Goal: Transaction & Acquisition: Purchase product/service

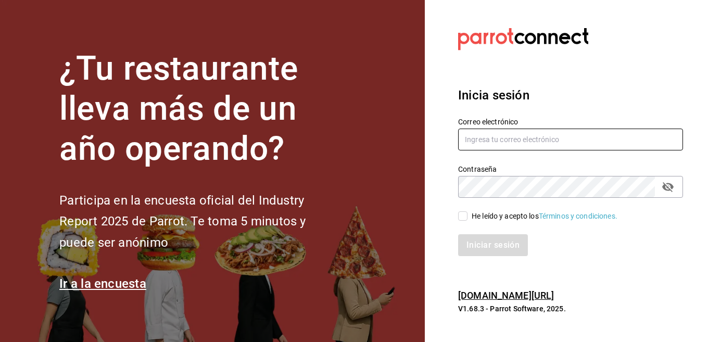
type input "Strana.tepic@hotmail.com"
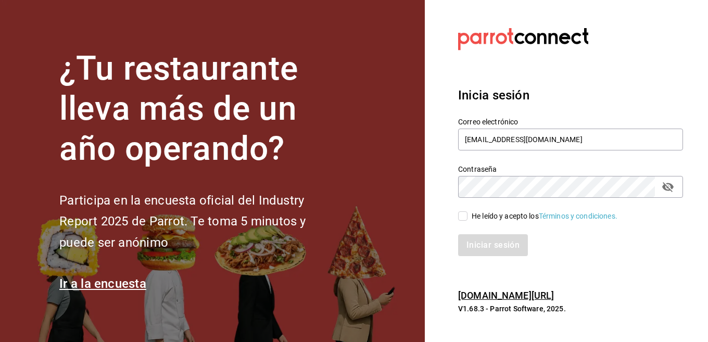
click at [504, 219] on div "He leído y acepto los Términos y condiciones." at bounding box center [544, 216] width 146 height 11
click at [467, 219] on input "He leído y acepto los Términos y condiciones." at bounding box center [462, 215] width 9 height 9
checkbox input "true"
click at [497, 252] on button "Iniciar sesión" at bounding box center [493, 245] width 71 height 22
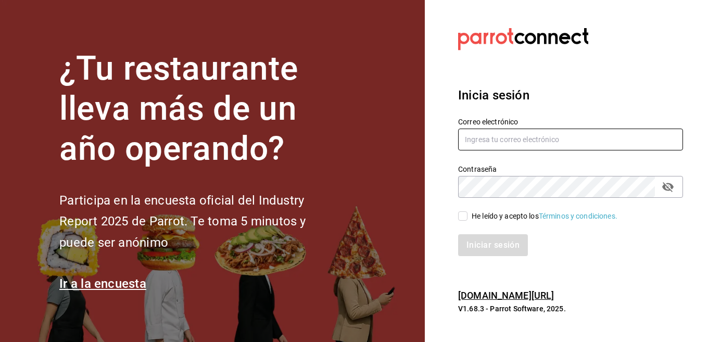
type input "[EMAIL_ADDRESS][DOMAIN_NAME]"
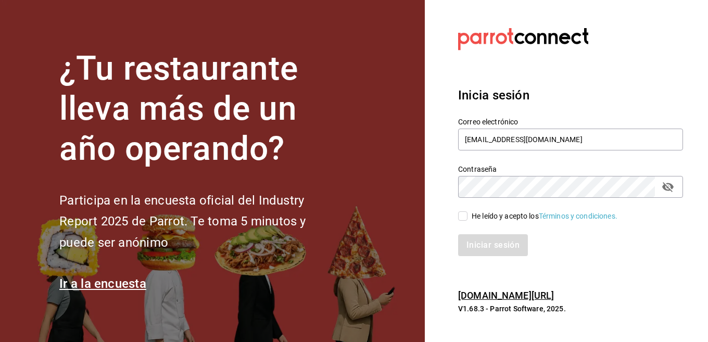
click at [495, 211] on div "He leído y acepto los Términos y condiciones." at bounding box center [544, 216] width 146 height 11
click at [467, 211] on input "He leído y acepto los Términos y condiciones." at bounding box center [462, 215] width 9 height 9
checkbox input "true"
click at [488, 241] on button "Iniciar sesión" at bounding box center [493, 245] width 71 height 22
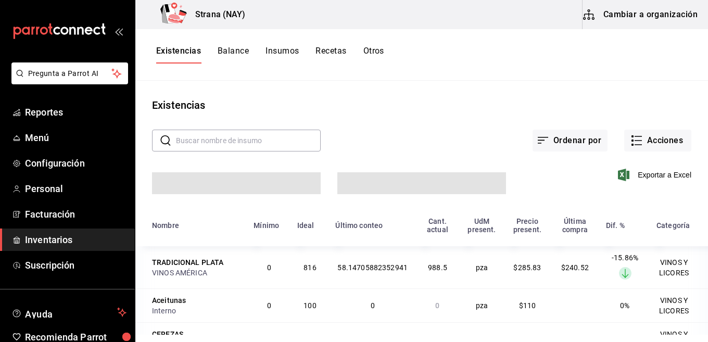
click at [203, 54] on div "Existencias Balance Insumos Recetas Otros" at bounding box center [270, 55] width 228 height 18
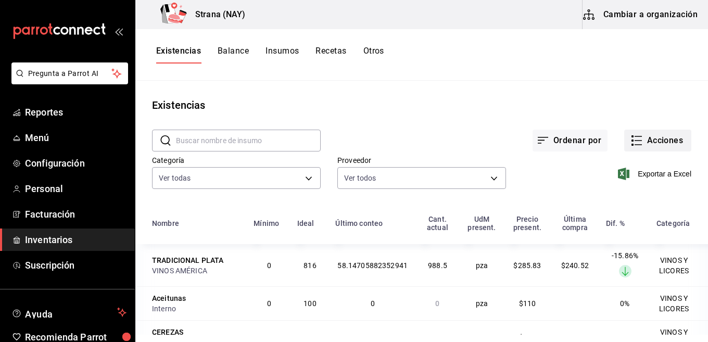
click at [644, 144] on button "Acciones" at bounding box center [657, 141] width 67 height 22
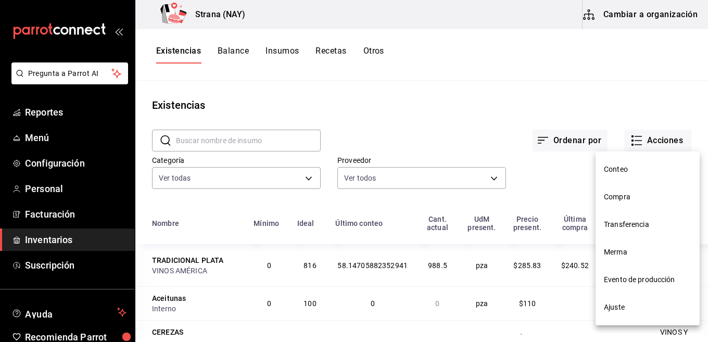
click at [626, 169] on span "Conteo" at bounding box center [647, 169] width 87 height 11
click at [626, 169] on html "Pregunta a Parrot AI Reportes Menú Configuración Personal Facturación Inventari…" at bounding box center [354, 167] width 708 height 335
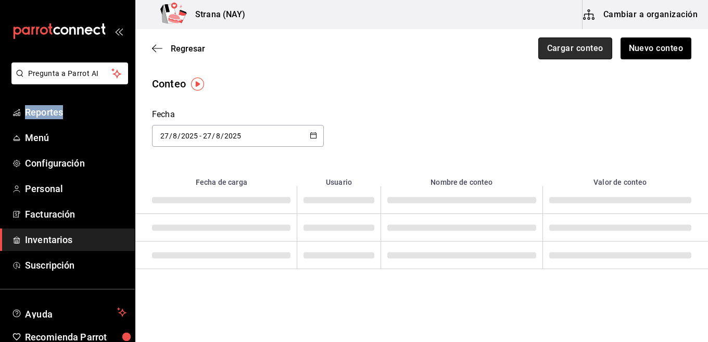
click at [567, 44] on button "Cargar conteo" at bounding box center [575, 48] width 74 height 22
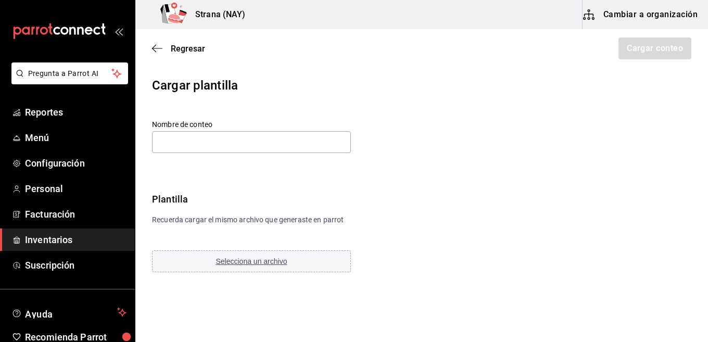
click at [257, 91] on div "Cargar plantilla" at bounding box center [421, 85] width 539 height 19
click at [183, 55] on div "Regresar Cargar conteo" at bounding box center [421, 48] width 572 height 39
drag, startPoint x: 183, startPoint y: 55, endPoint x: 186, endPoint y: 50, distance: 5.6
click at [183, 55] on div "Regresar Cargar conteo" at bounding box center [421, 48] width 572 height 39
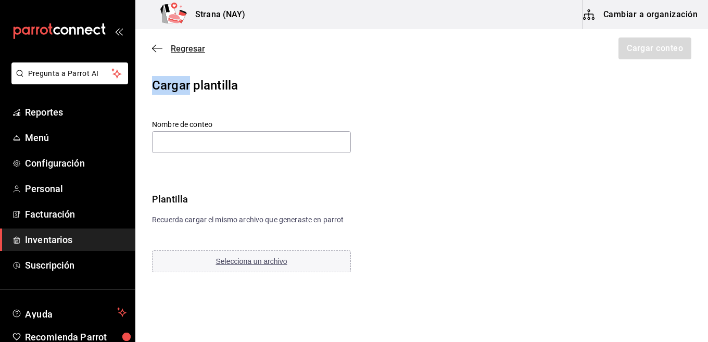
click at [186, 50] on span "Regresar" at bounding box center [188, 49] width 34 height 10
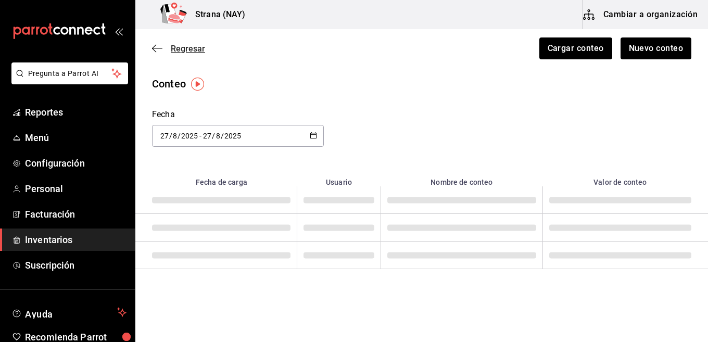
click at [183, 48] on span "Regresar" at bounding box center [188, 49] width 34 height 10
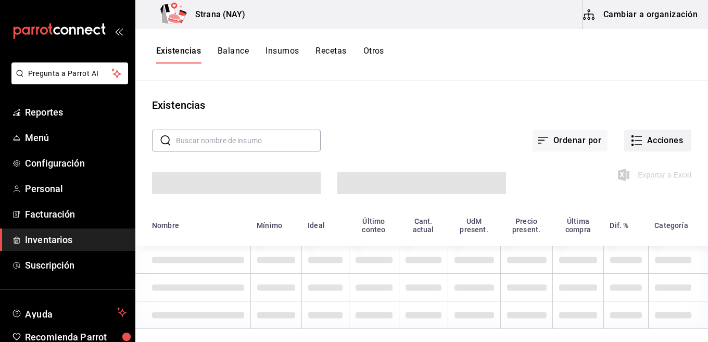
click at [648, 144] on button "Acciones" at bounding box center [657, 141] width 67 height 22
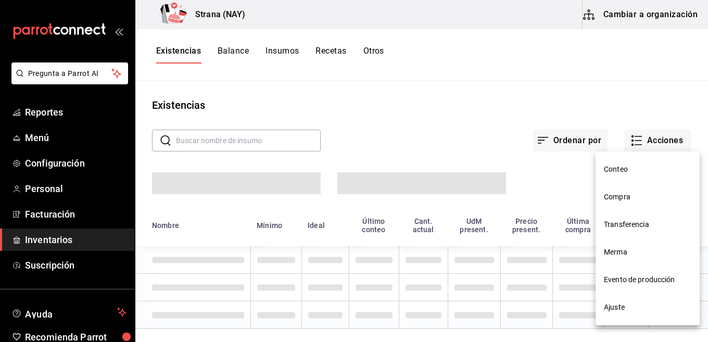
click at [624, 197] on span "Compra" at bounding box center [647, 197] width 87 height 11
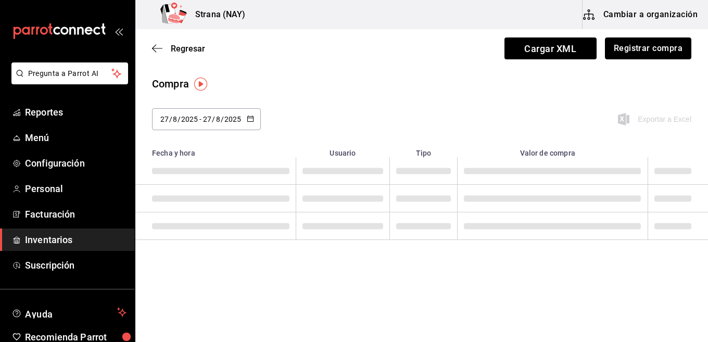
click at [639, 44] on button "Registrar compra" at bounding box center [648, 48] width 86 height 22
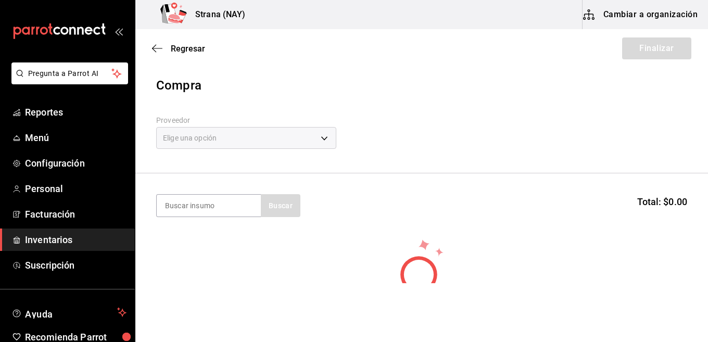
drag, startPoint x: 340, startPoint y: 138, endPoint x: 333, endPoint y: 141, distance: 7.7
click at [338, 139] on div "Proveedor Elige una opción default" at bounding box center [421, 134] width 531 height 36
click at [328, 140] on div "Elige una opción" at bounding box center [246, 138] width 180 height 22
click at [228, 147] on body "Pregunta a Parrot AI Reportes Menú Configuración Personal Facturación Inventari…" at bounding box center [354, 141] width 708 height 283
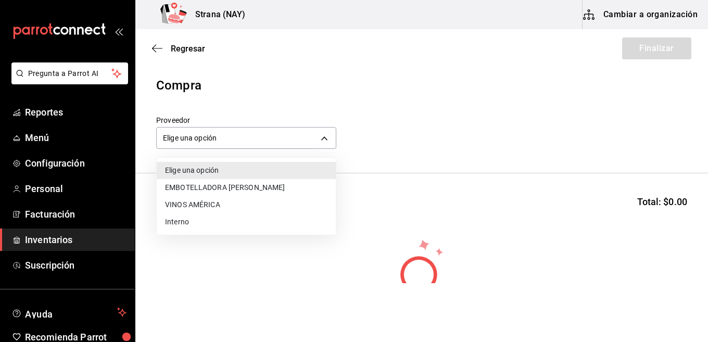
click at [247, 188] on li "EMBOTELLADORA DEL NAYAR" at bounding box center [246, 187] width 179 height 17
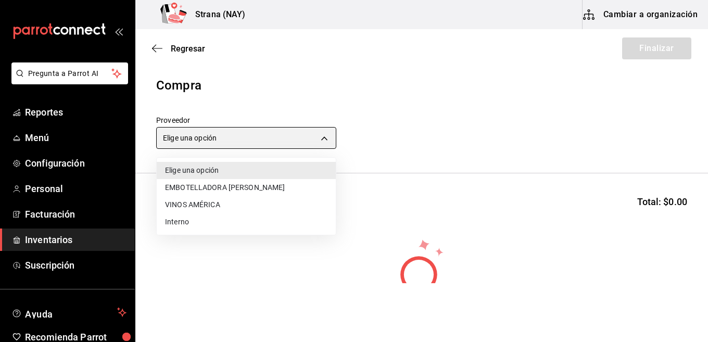
type input "ce5ab5f8-f367-4a5f-89cb-d42ecabf6364"
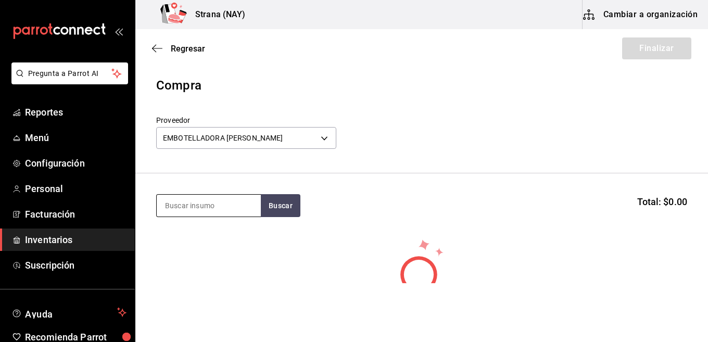
click at [240, 201] on input at bounding box center [209, 206] width 104 height 22
type input "refre"
click at [289, 204] on button "Buscar" at bounding box center [281, 205] width 40 height 23
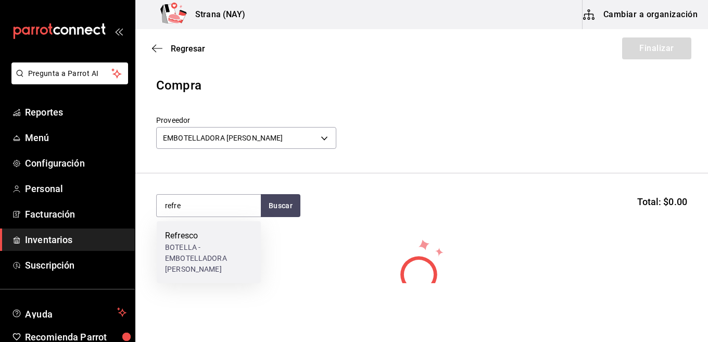
click at [224, 238] on div "Refresco" at bounding box center [208, 235] width 87 height 12
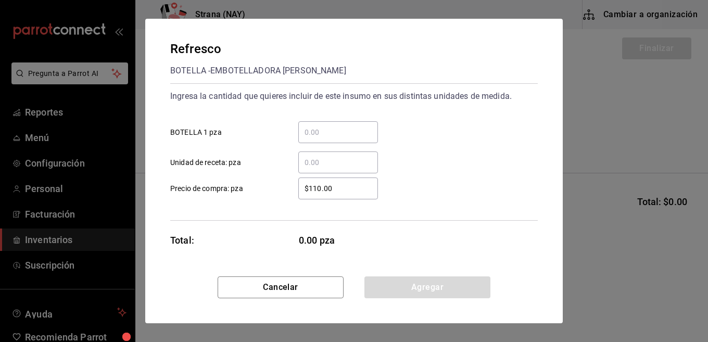
drag, startPoint x: 419, startPoint y: 241, endPoint x: 419, endPoint y: 225, distance: 16.1
click at [419, 241] on div "Refresco BOTELLA - EMBOTELLADORA DEL NAYAR Ingresa la cantidad que quieres incl…" at bounding box center [353, 148] width 417 height 258
click at [351, 124] on div "​" at bounding box center [338, 132] width 80 height 22
click at [351, 126] on input "​ BOTELLA 1 pza" at bounding box center [338, 132] width 80 height 12
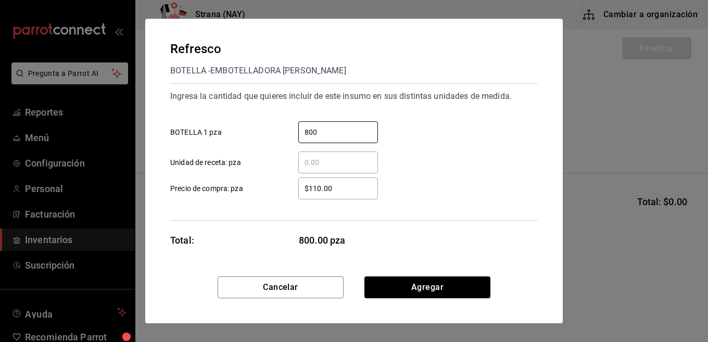
type input "800"
click at [343, 193] on input "$110.00" at bounding box center [338, 188] width 80 height 12
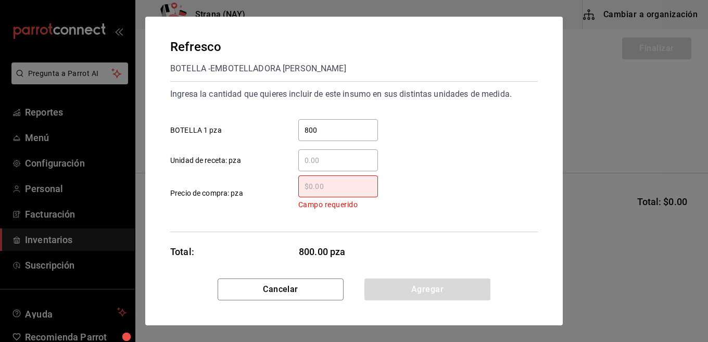
click at [355, 186] on input "​ Campo requerido Precio de compra: pza" at bounding box center [338, 186] width 80 height 12
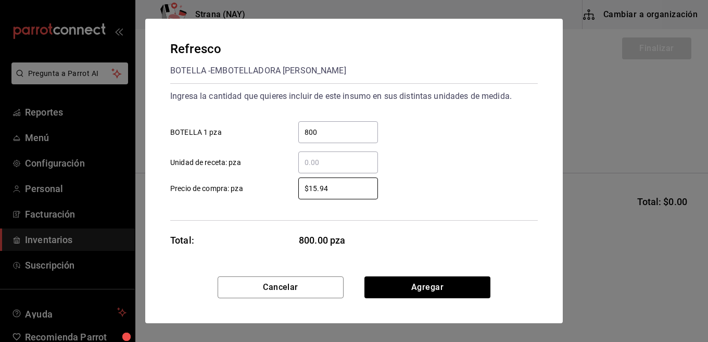
type input "$15.94"
click at [465, 159] on div "​ Unidad de receta: pza" at bounding box center [350, 158] width 376 height 30
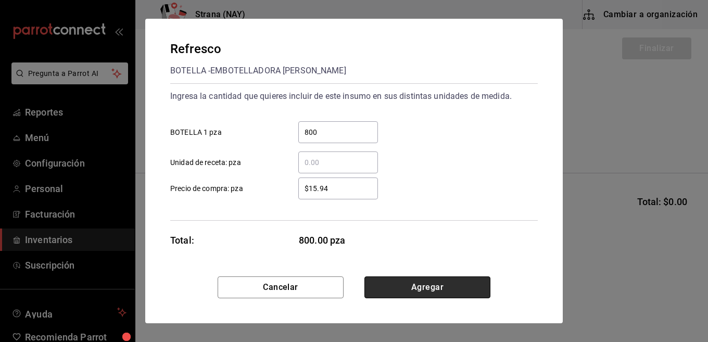
click at [462, 282] on button "Agregar" at bounding box center [427, 287] width 126 height 22
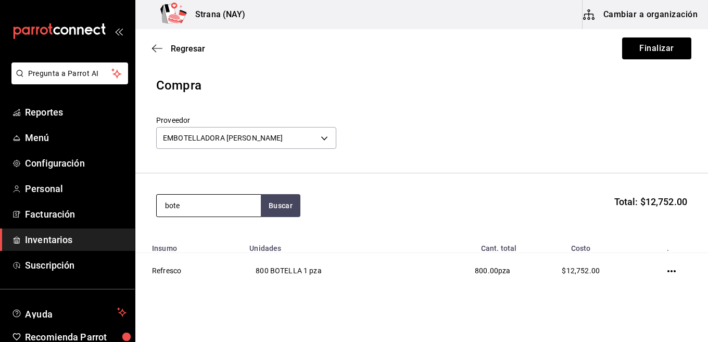
type input "bote"
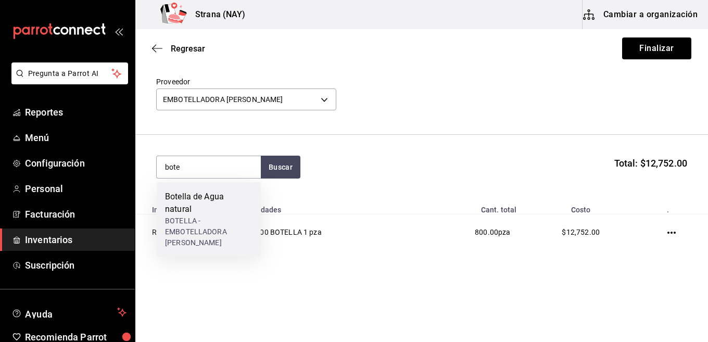
click at [206, 215] on div "BOTELLA - EMBOTELLADORA DEL NAYAR" at bounding box center [208, 231] width 87 height 33
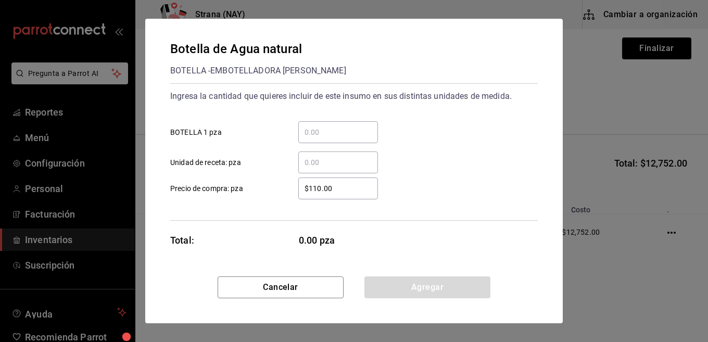
click at [359, 134] on input "​ BOTELLA 1 pza" at bounding box center [338, 132] width 80 height 12
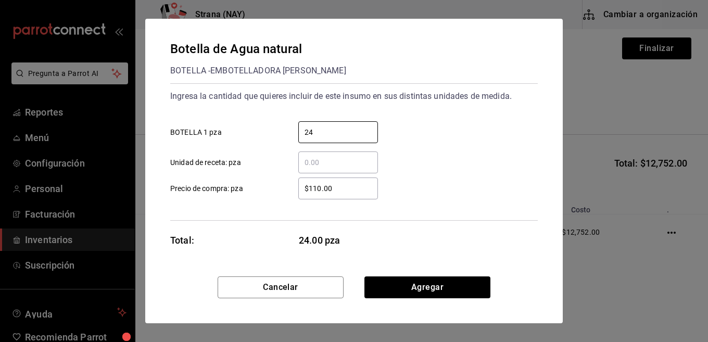
type input "24"
click at [365, 197] on div "$110.00 ​" at bounding box center [338, 188] width 80 height 22
click at [365, 195] on input "$110.00" at bounding box center [338, 188] width 80 height 12
click at [365, 197] on div "$110.00 ​" at bounding box center [338, 188] width 80 height 22
click at [365, 195] on input "$110.00" at bounding box center [338, 188] width 80 height 12
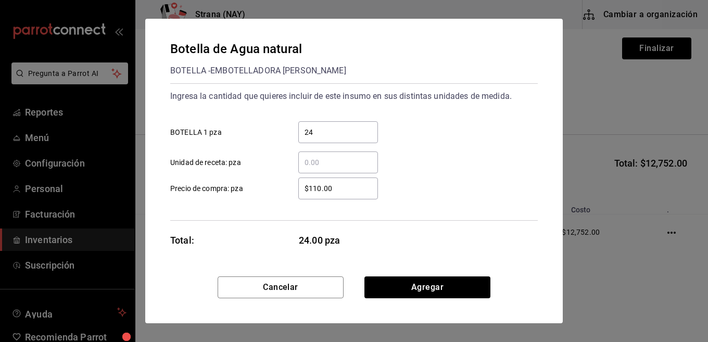
click at [365, 197] on div "$110.00 ​" at bounding box center [338, 188] width 80 height 22
click at [365, 195] on input "$110.00" at bounding box center [338, 188] width 80 height 12
drag, startPoint x: 366, startPoint y: 194, endPoint x: 241, endPoint y: 181, distance: 125.6
click at [241, 181] on label "$110.00 ​ Precio de compra: pza" at bounding box center [274, 188] width 208 height 22
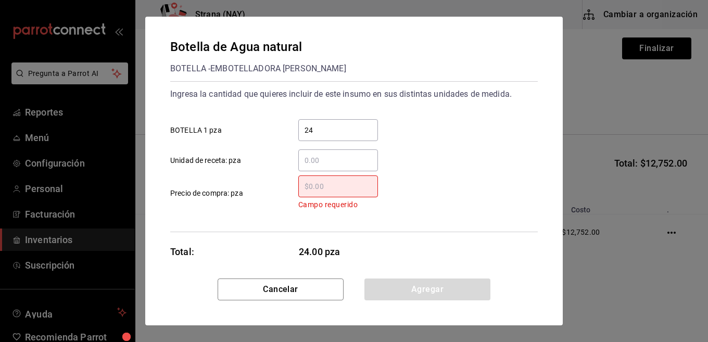
click at [343, 190] on input "​ Campo requerido Precio de compra: pza" at bounding box center [338, 186] width 80 height 12
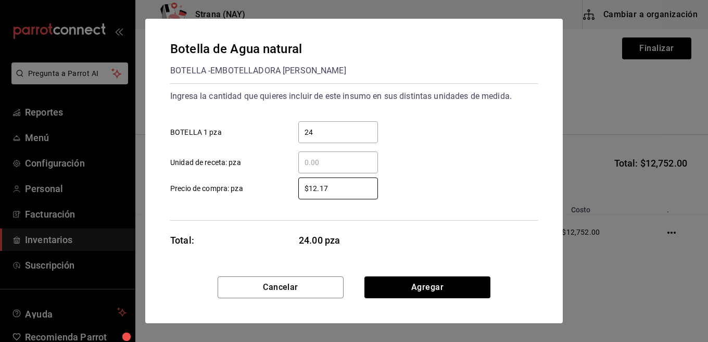
type input "$12.17"
click at [488, 205] on div "Ingresa la cantidad que quieres incluir de este insumo en sus distintas unidade…" at bounding box center [353, 151] width 367 height 137
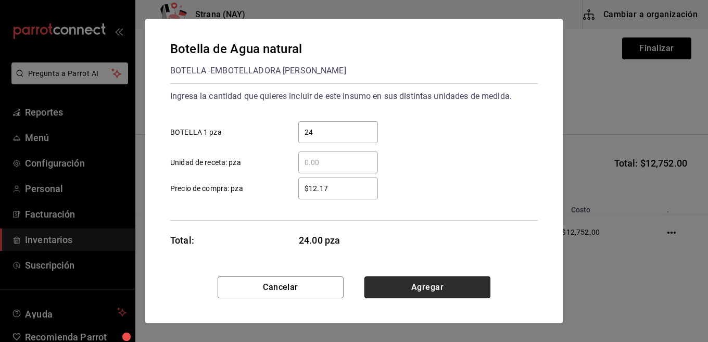
click at [449, 296] on button "Agregar" at bounding box center [427, 287] width 126 height 22
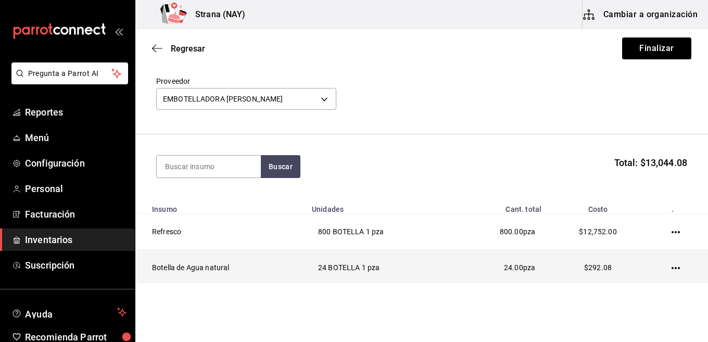
click at [669, 262] on td at bounding box center [678, 268] width 60 height 36
click at [671, 269] on icon "button" at bounding box center [675, 268] width 8 height 2
drag, startPoint x: 670, startPoint y: 269, endPoint x: 662, endPoint y: 267, distance: 8.5
click at [76, 50] on li "Eliminar" at bounding box center [44, 41] width 66 height 17
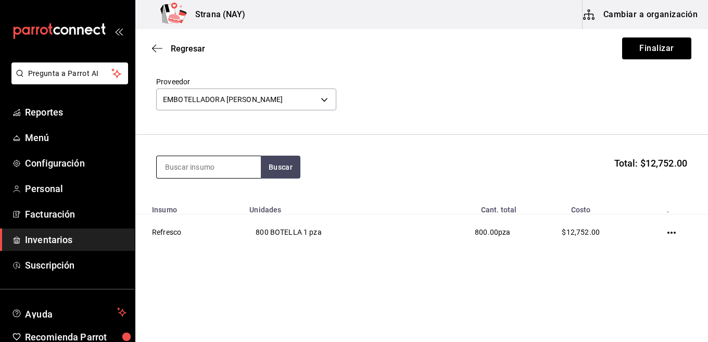
click at [234, 162] on input at bounding box center [209, 167] width 104 height 22
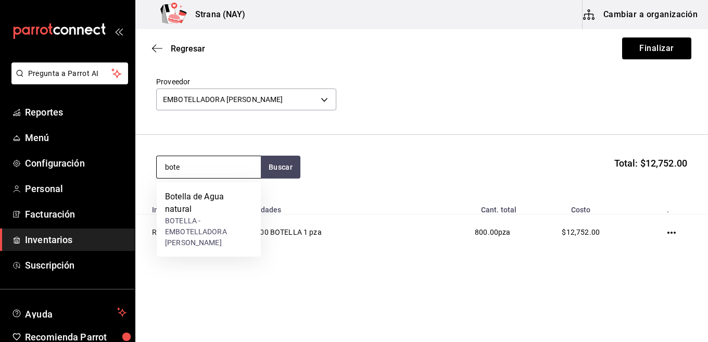
type input "bote"
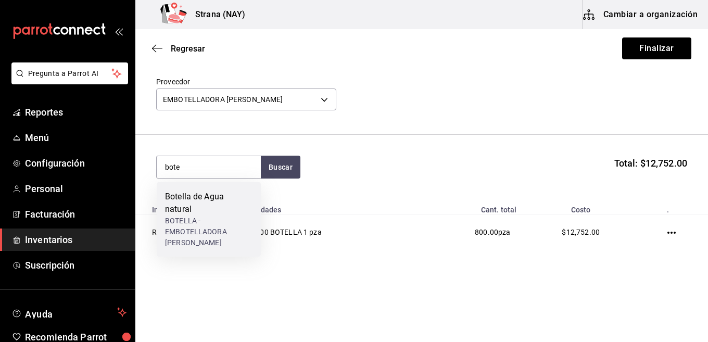
click at [243, 217] on div "BOTELLA - EMBOTELLADORA DEL NAYAR" at bounding box center [208, 231] width 87 height 33
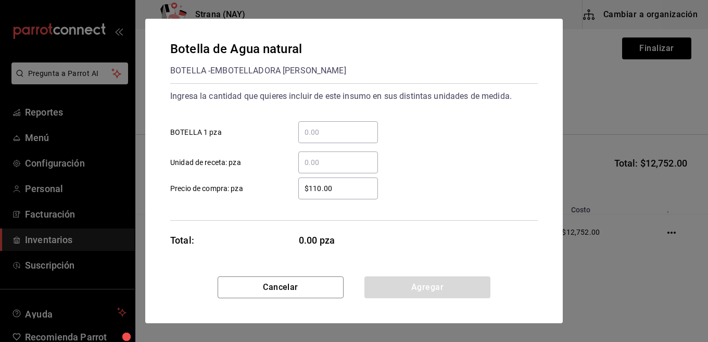
click at [357, 132] on input "​ BOTELLA 1 pza" at bounding box center [338, 132] width 80 height 12
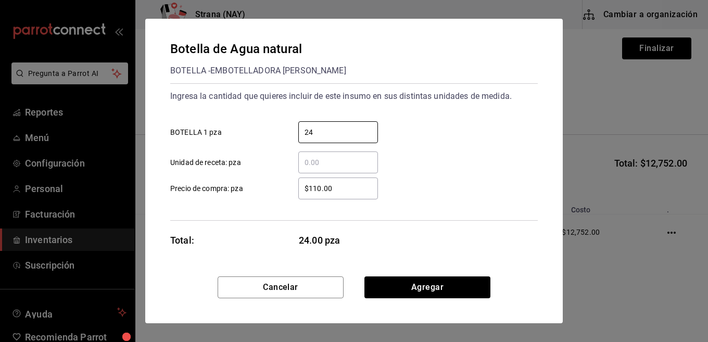
type input "24"
click at [347, 194] on input "$110.00" at bounding box center [338, 188] width 80 height 12
type input "$12.16"
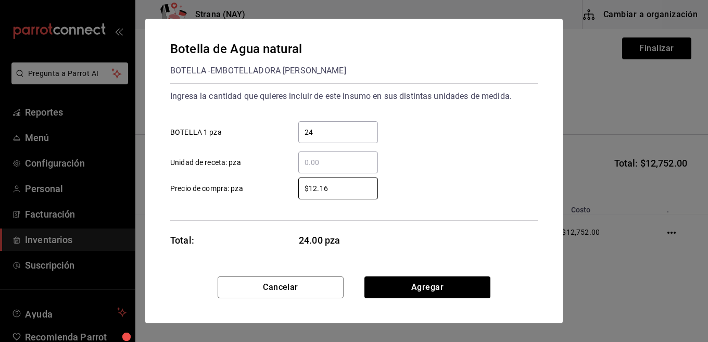
drag, startPoint x: 449, startPoint y: 222, endPoint x: 446, endPoint y: 252, distance: 30.9
click at [449, 222] on div "Botella de Agua natural BOTELLA - EMBOTELLADORA DEL NAYAR Ingresa la cantidad q…" at bounding box center [353, 148] width 417 height 258
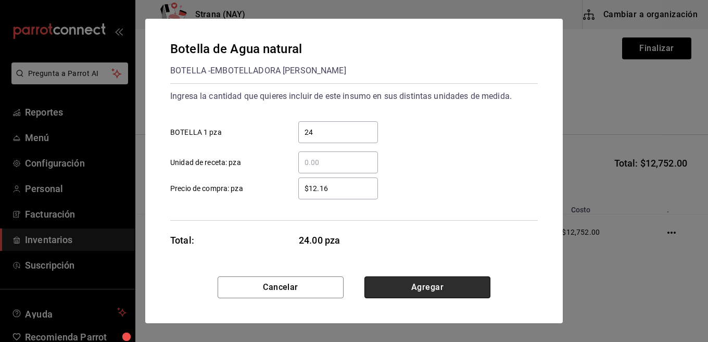
click at [445, 286] on button "Agregar" at bounding box center [427, 287] width 126 height 22
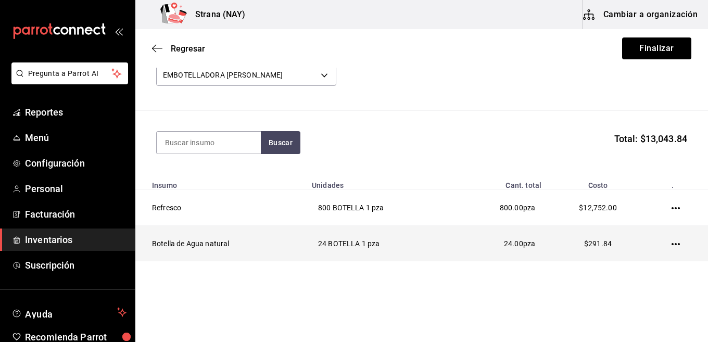
scroll to position [75, 0]
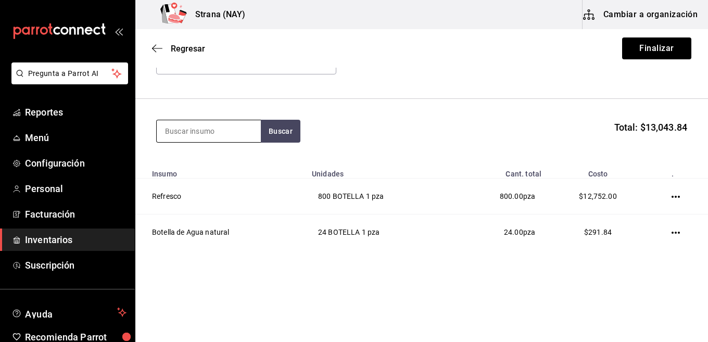
click at [190, 135] on input at bounding box center [209, 131] width 104 height 22
type input "jugo"
click at [273, 139] on button "Buscar" at bounding box center [281, 131] width 40 height 23
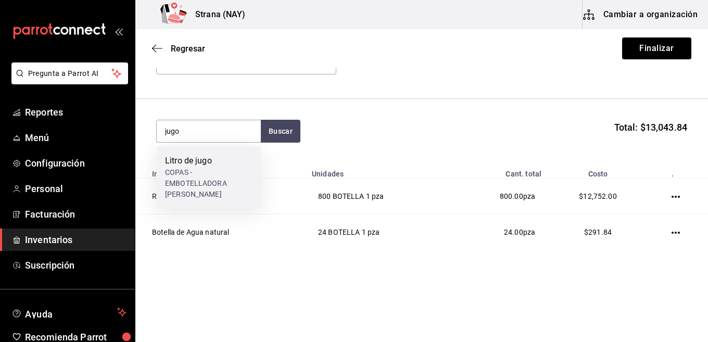
click at [221, 178] on div "COPAS - EMBOTELLADORA DEL NAYAR" at bounding box center [208, 183] width 87 height 33
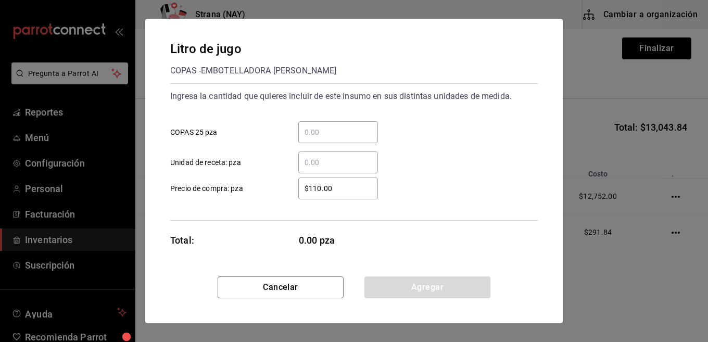
click at [365, 130] on input "​ COPAS 25 pza" at bounding box center [338, 132] width 80 height 12
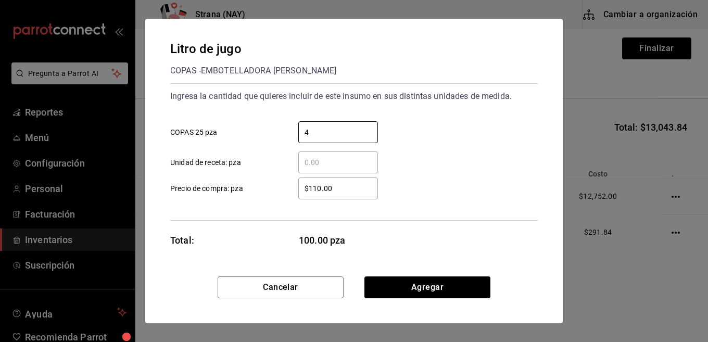
type input "4"
click at [367, 195] on div "$110.00 ​" at bounding box center [338, 188] width 80 height 22
click at [367, 195] on input "$110.00" at bounding box center [338, 188] width 80 height 12
click at [367, 195] on div "$110.00 ​" at bounding box center [338, 188] width 80 height 22
click at [367, 195] on input "$110.00" at bounding box center [338, 188] width 80 height 12
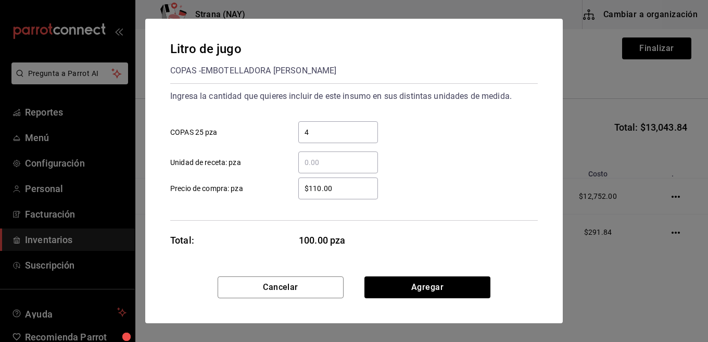
click at [367, 195] on div "$110.00 ​" at bounding box center [338, 188] width 80 height 22
click at [367, 195] on input "$110.00" at bounding box center [338, 188] width 80 height 12
click at [367, 195] on div "$110.00 ​" at bounding box center [338, 188] width 80 height 22
click at [367, 195] on input "$110.00" at bounding box center [338, 188] width 80 height 12
click at [367, 195] on div "$110.00 ​" at bounding box center [338, 188] width 80 height 22
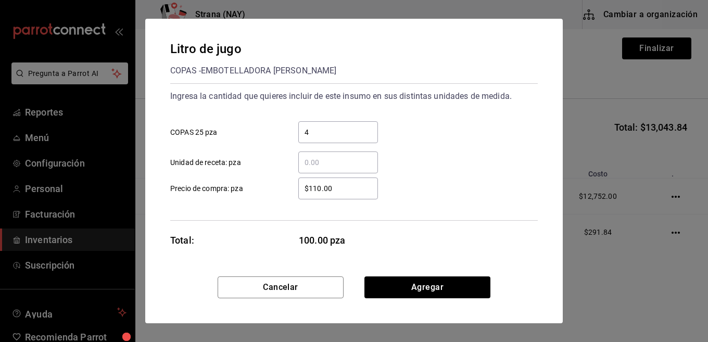
click at [367, 195] on input "$110.00" at bounding box center [338, 188] width 80 height 12
drag, startPoint x: 366, startPoint y: 193, endPoint x: 337, endPoint y: 194, distance: 28.6
click at [338, 195] on div "$110.00 ​" at bounding box center [338, 188] width 80 height 22
click at [338, 195] on input "$110.00" at bounding box center [338, 188] width 80 height 12
click at [337, 194] on input "$110.00" at bounding box center [338, 188] width 80 height 12
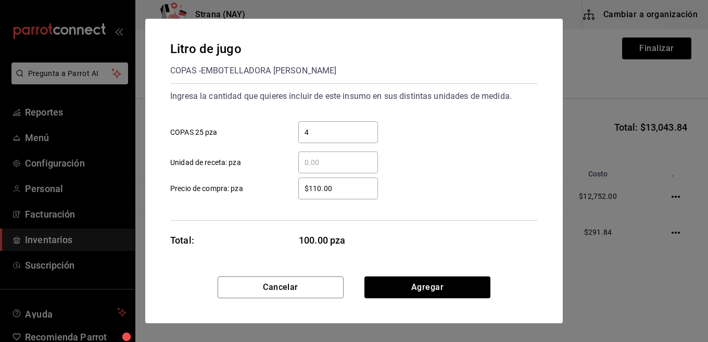
click at [337, 194] on input "$110.00" at bounding box center [338, 188] width 80 height 12
type input "$25.25"
click at [544, 217] on div "Litro de jugo COPAS - EMBOTELLADORA DEL NAYAR Ingresa la cantidad que quieres i…" at bounding box center [353, 148] width 417 height 258
click at [461, 285] on button "Agregar" at bounding box center [427, 287] width 126 height 22
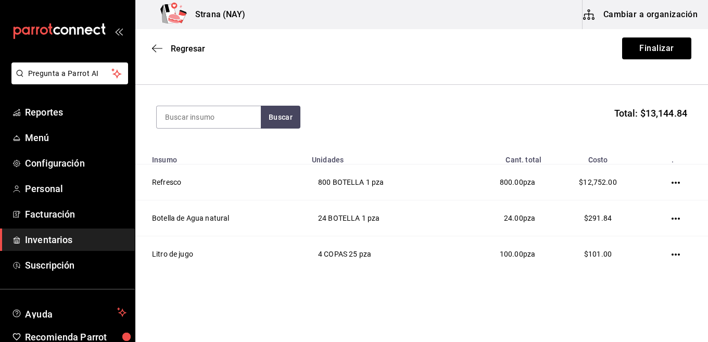
scroll to position [111, 0]
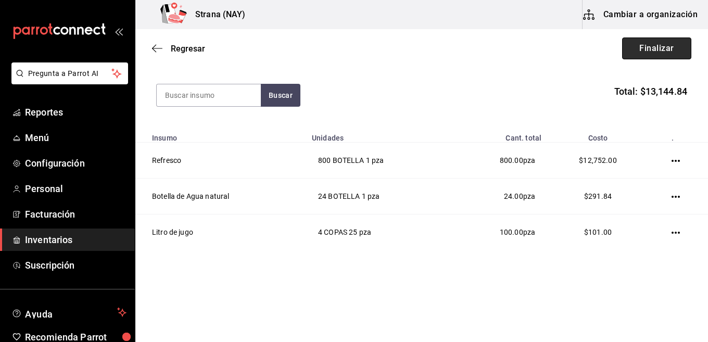
click at [667, 41] on button "Finalizar" at bounding box center [656, 48] width 69 height 22
click at [667, 41] on div "Regresar Finalizar" at bounding box center [421, 48] width 572 height 39
